Goal: Transaction & Acquisition: Purchase product/service

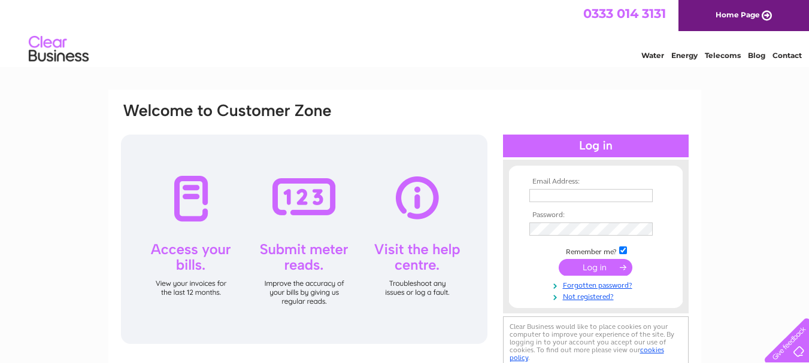
click at [538, 193] on input "text" at bounding box center [590, 195] width 123 height 13
type input "pomegranatebembridge@gmail.com"
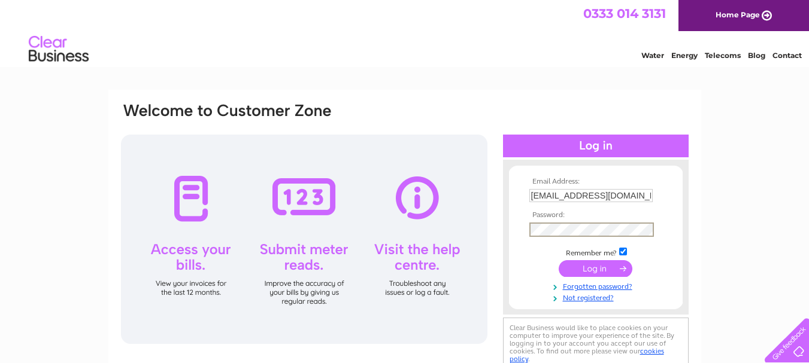
click at [584, 268] on input "submit" at bounding box center [596, 268] width 74 height 17
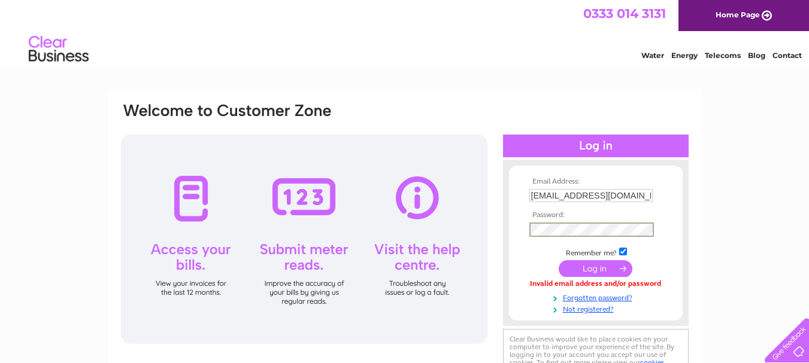
click at [607, 261] on input "submit" at bounding box center [596, 268] width 74 height 17
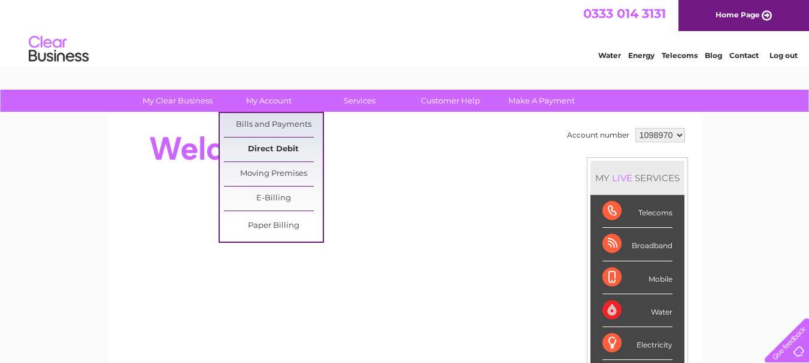
click at [283, 147] on link "Direct Debit" at bounding box center [273, 150] width 99 height 24
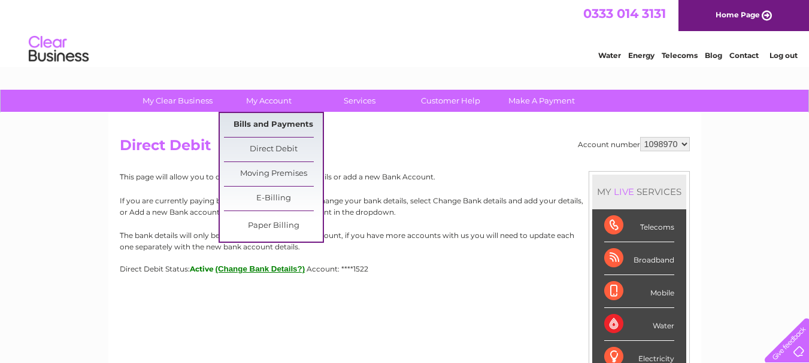
click at [283, 119] on link "Bills and Payments" at bounding box center [273, 125] width 99 height 24
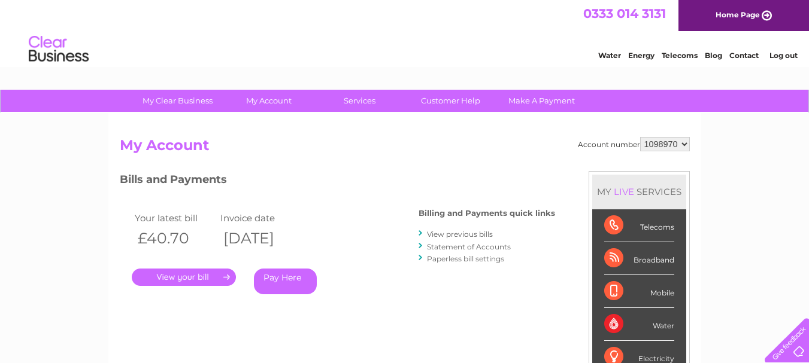
click at [172, 278] on link "." at bounding box center [184, 277] width 104 height 17
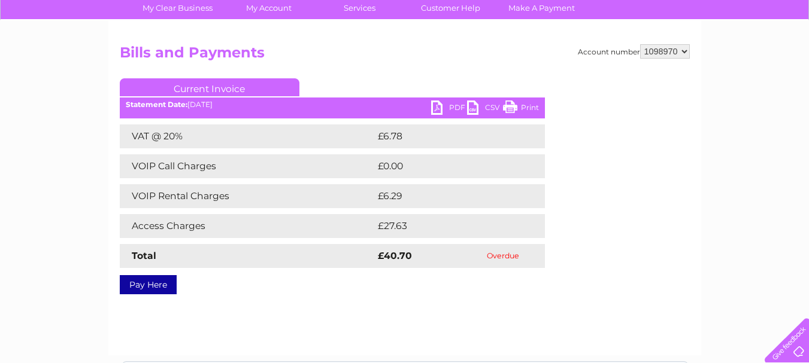
scroll to position [94, 0]
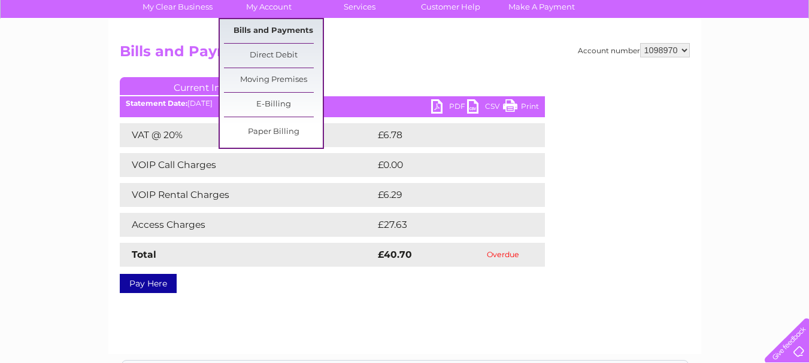
click at [282, 26] on link "Bills and Payments" at bounding box center [273, 31] width 99 height 24
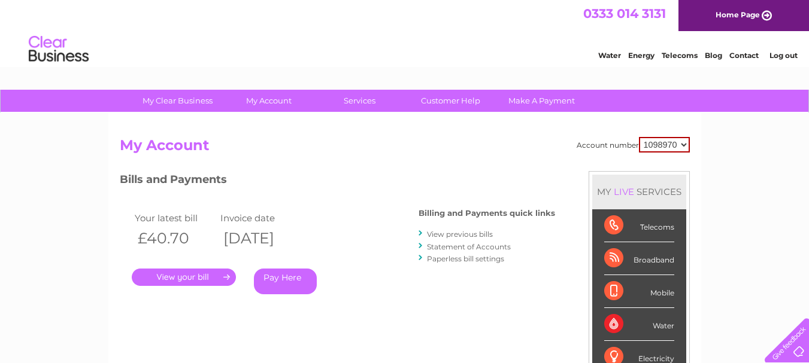
click at [483, 234] on link "View previous bills" at bounding box center [460, 234] width 66 height 9
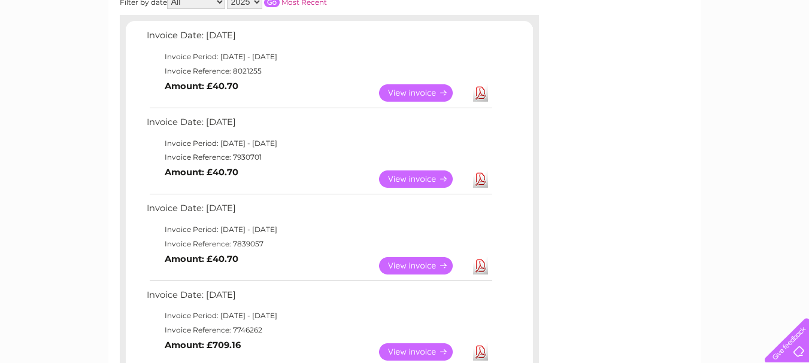
scroll to position [195, 0]
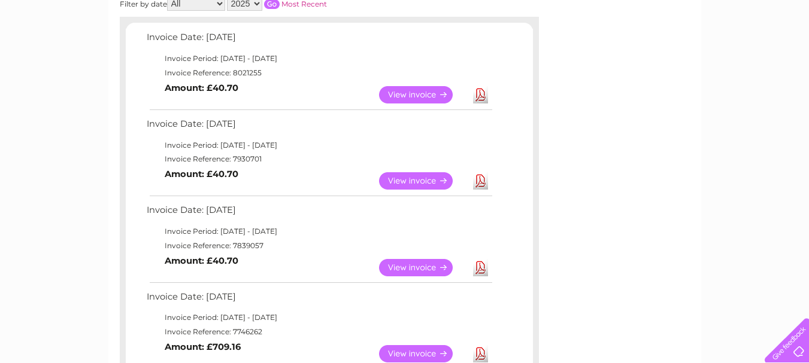
click at [430, 95] on link "View" at bounding box center [423, 94] width 88 height 17
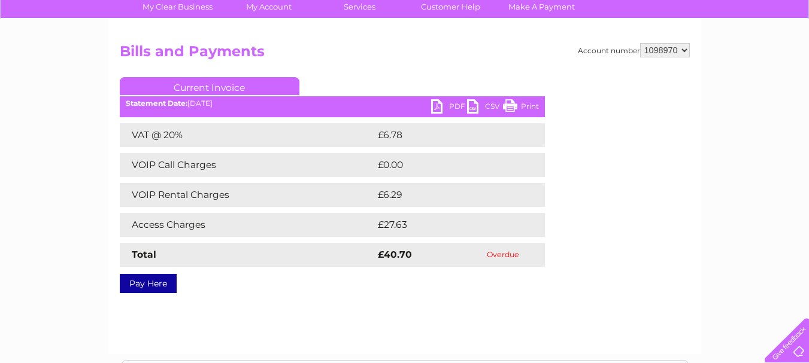
scroll to position [95, 0]
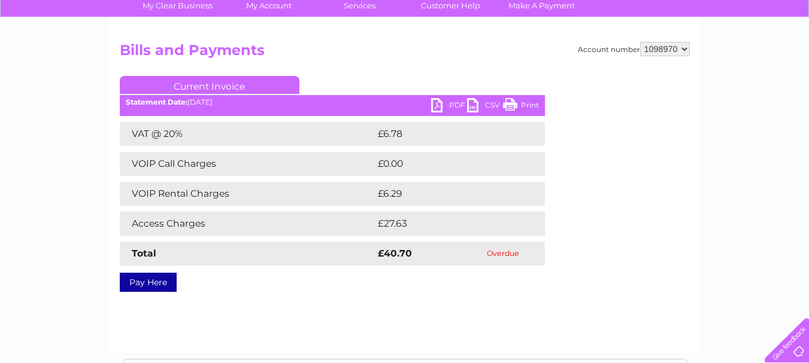
click at [156, 284] on link "Pay Here" at bounding box center [148, 282] width 57 height 19
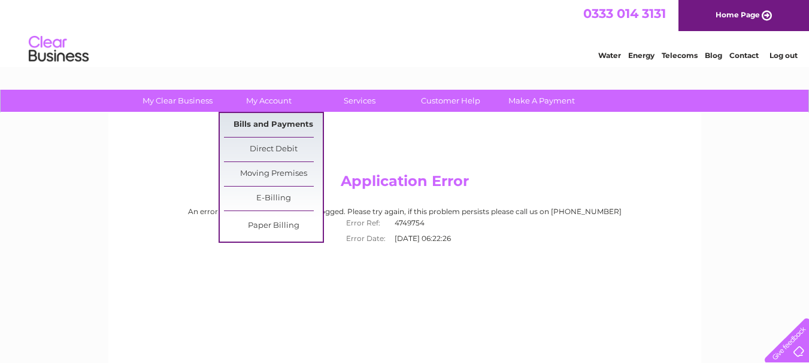
click at [269, 117] on link "Bills and Payments" at bounding box center [273, 125] width 99 height 24
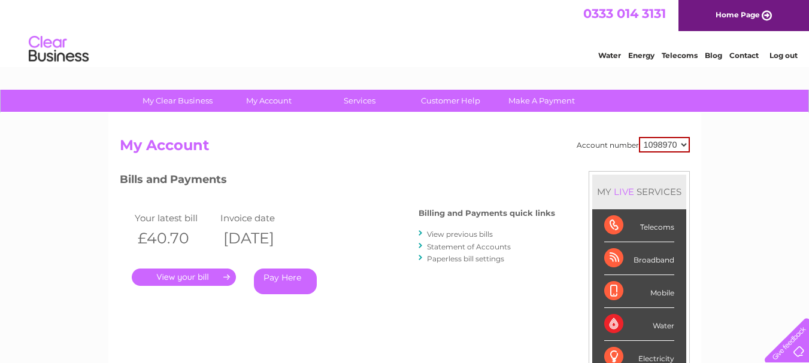
click at [280, 280] on link "Pay Here" at bounding box center [285, 282] width 63 height 26
